Goal: Find contact information: Find contact information

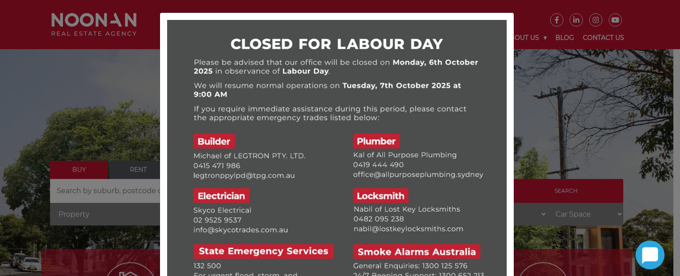
click at [561, 99] on div at bounding box center [340, 138] width 680 height 276
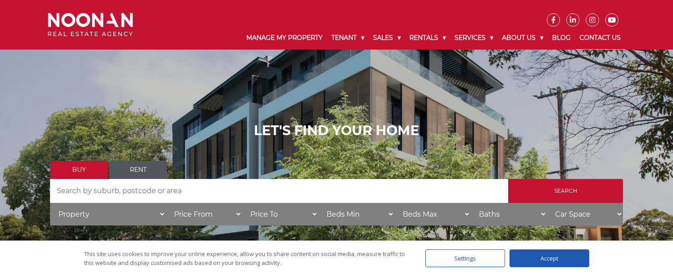
click at [588, 35] on link "Contact Us" at bounding box center [600, 38] width 50 height 23
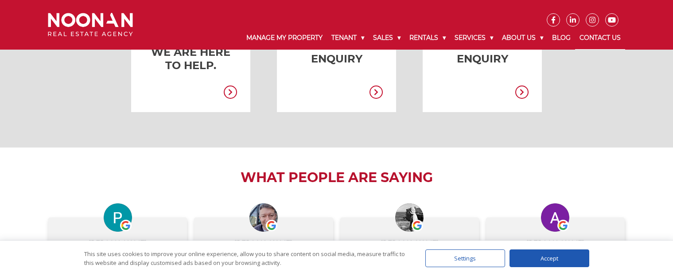
scroll to position [377, 0]
